Goal: Transaction & Acquisition: Purchase product/service

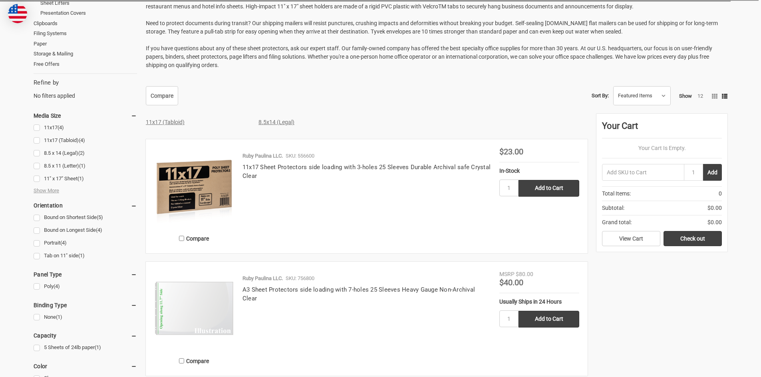
scroll to position [240, 0]
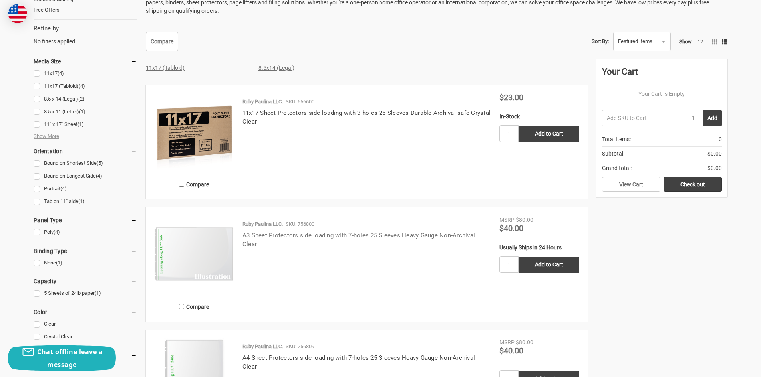
scroll to position [320, 0]
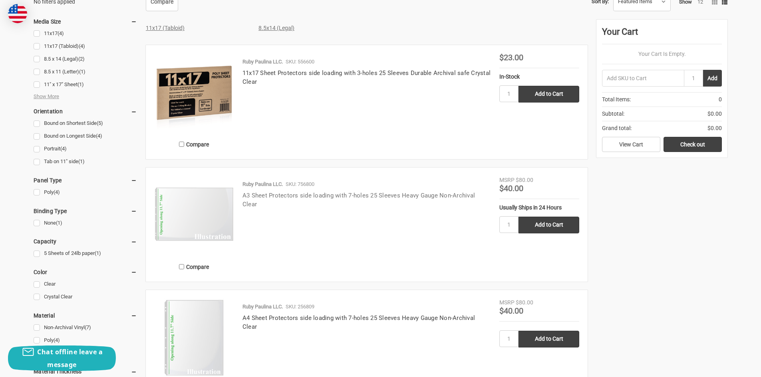
click at [312, 195] on link "A3 Sheet Protectors side loading with 7-holes 25 Sleeves Heavy Gauge Non-Archiv…" at bounding box center [358, 200] width 232 height 16
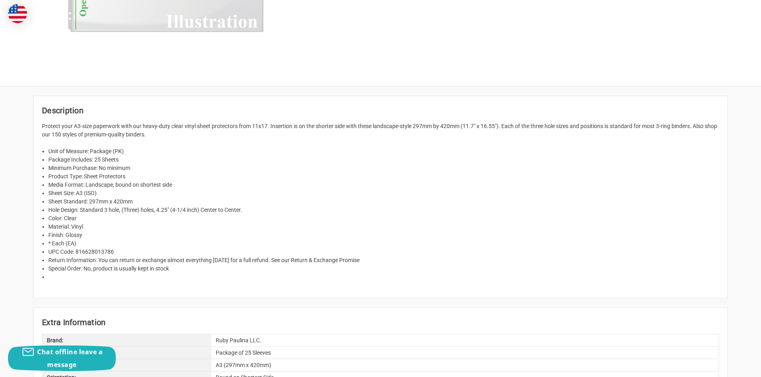
scroll to position [280, 0]
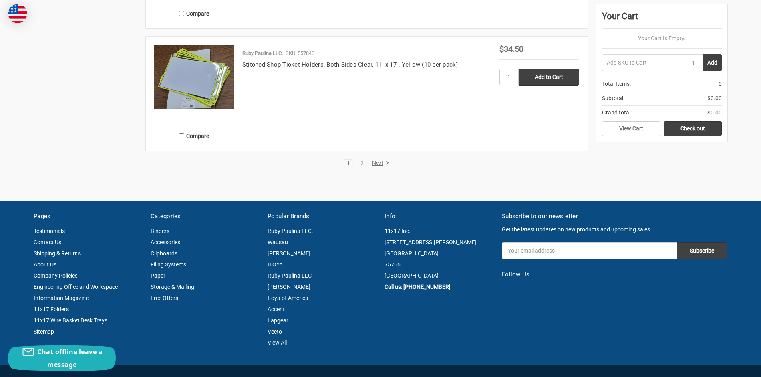
scroll to position [1678, 0]
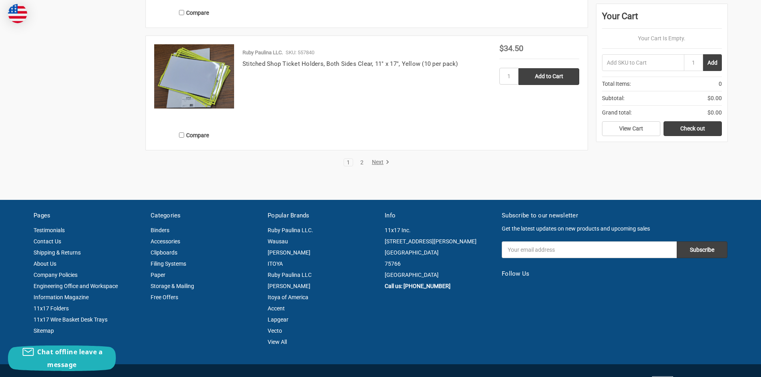
click at [361, 162] on link "2" at bounding box center [361, 163] width 9 height 6
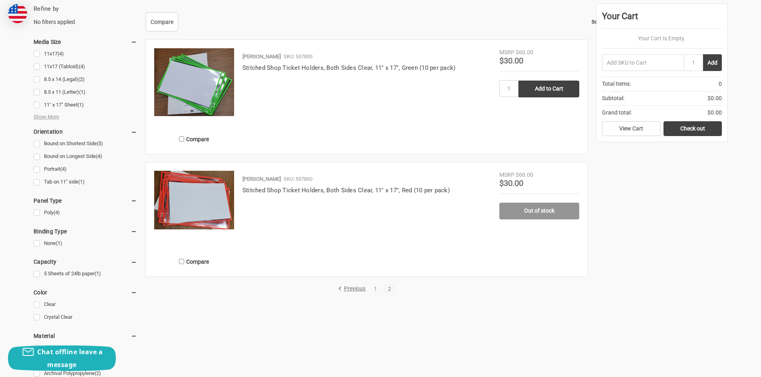
scroll to position [160, 0]
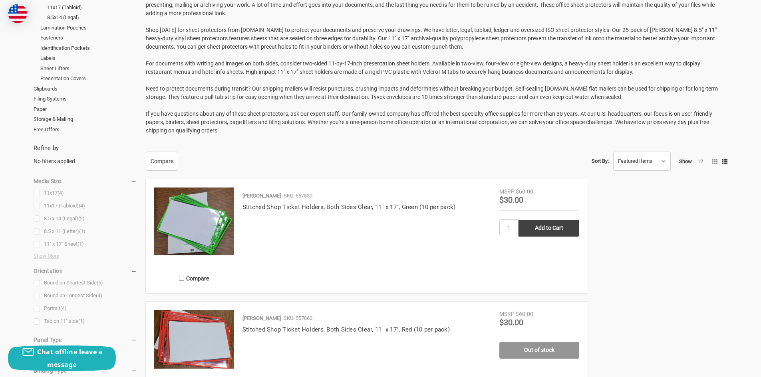
scroll to position [691, 0]
